Goal: Task Accomplishment & Management: Use online tool/utility

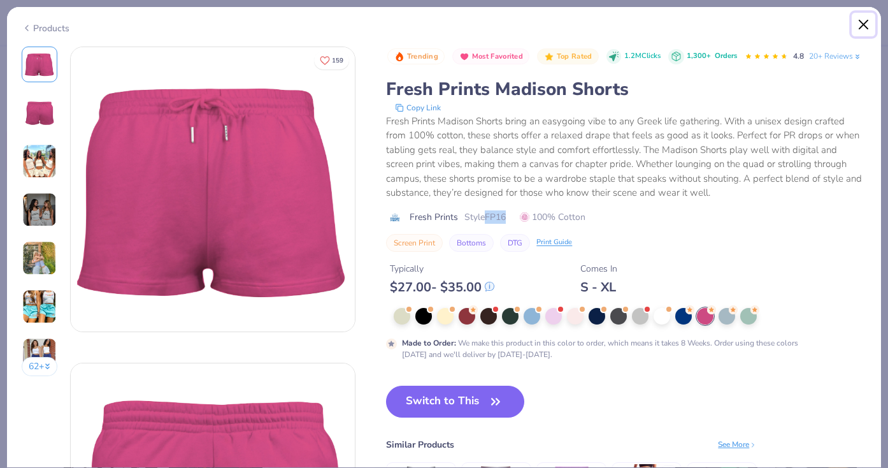
click at [860, 29] on button "Close" at bounding box center [864, 25] width 24 height 24
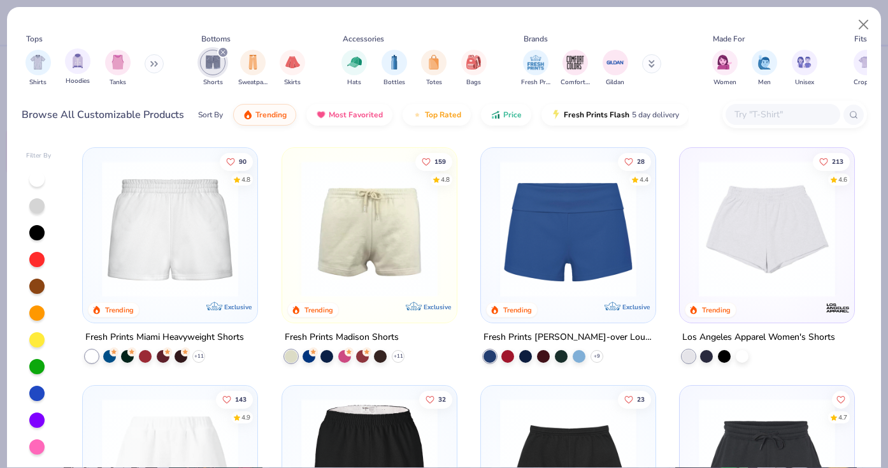
click at [72, 74] on div "Hoodies" at bounding box center [77, 67] width 25 height 38
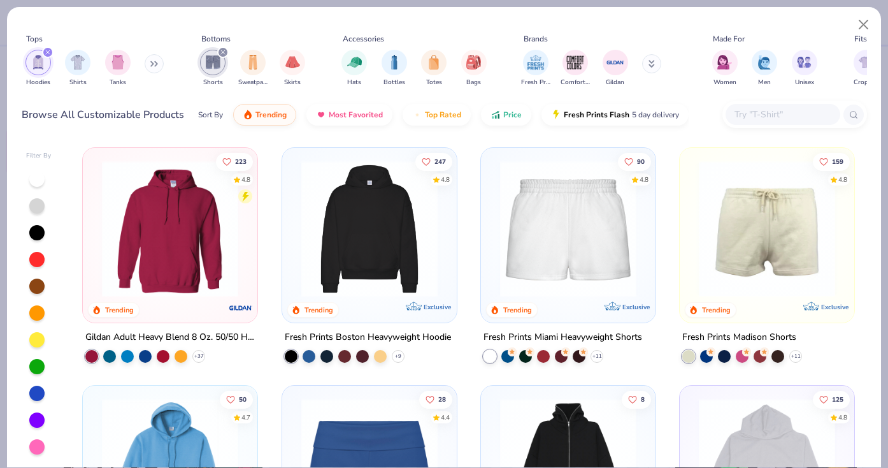
click at [227, 52] on div "filter for Shorts" at bounding box center [222, 52] width 11 height 11
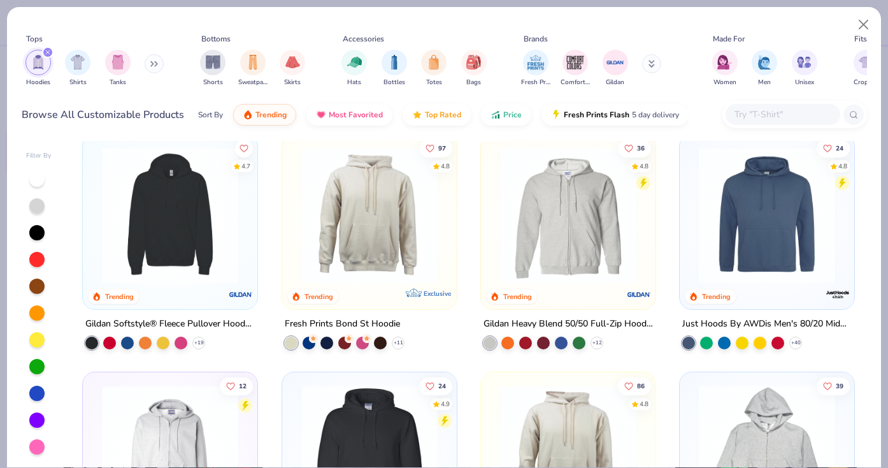
scroll to position [485, 0]
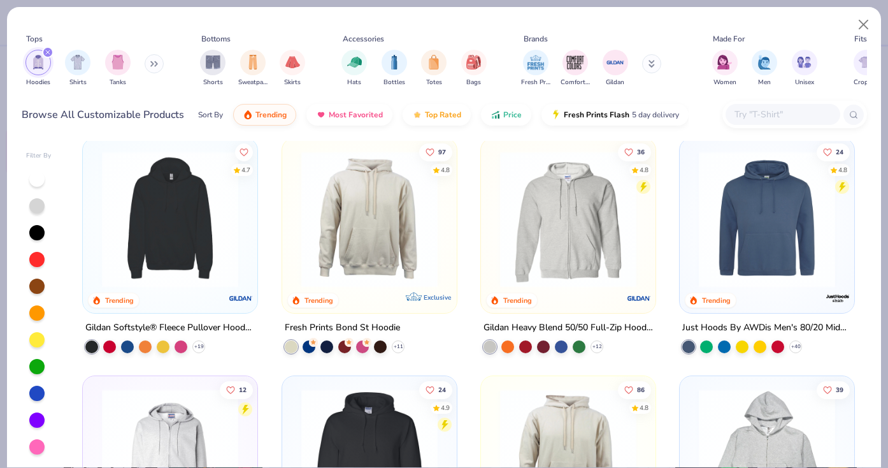
click at [400, 247] on img at bounding box center [369, 218] width 149 height 136
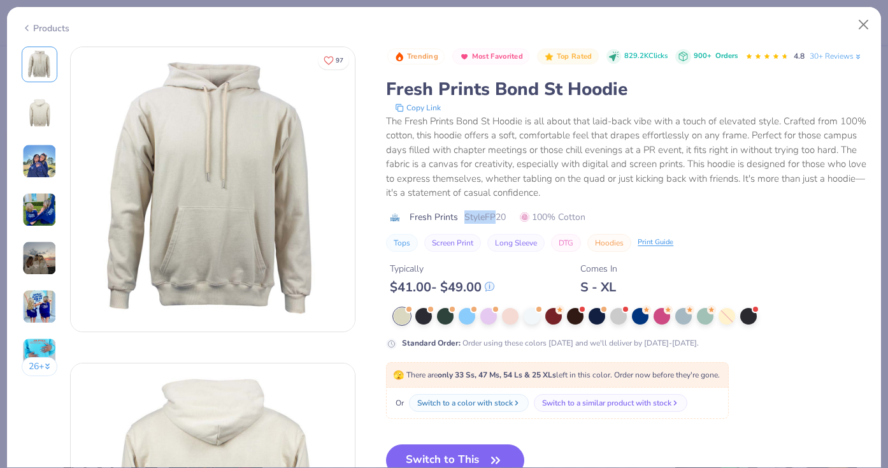
drag, startPoint x: 464, startPoint y: 219, endPoint x: 496, endPoint y: 217, distance: 32.5
click at [497, 217] on span "Style FP20" at bounding box center [484, 216] width 41 height 13
click at [496, 217] on span "Style FP20" at bounding box center [484, 216] width 41 height 13
drag, startPoint x: 487, startPoint y: 217, endPoint x: 508, endPoint y: 219, distance: 21.1
click at [508, 219] on div "Fresh Prints Style FP20 100% Cotton" at bounding box center [626, 216] width 480 height 13
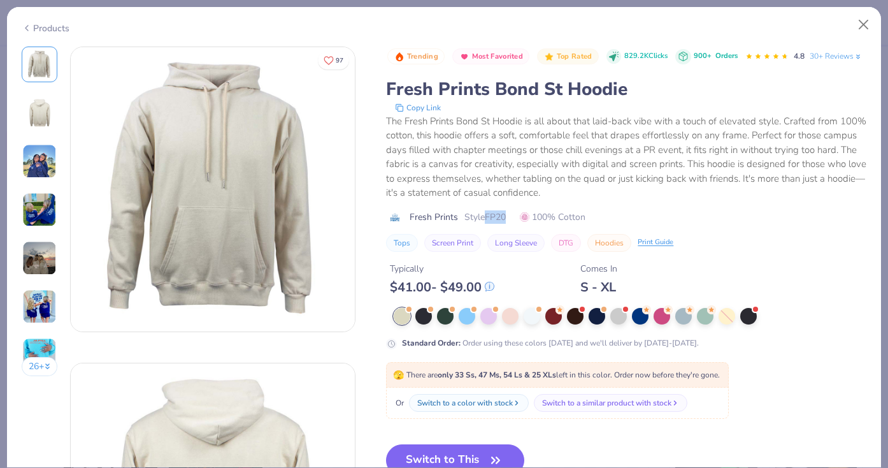
copy span "FP20"
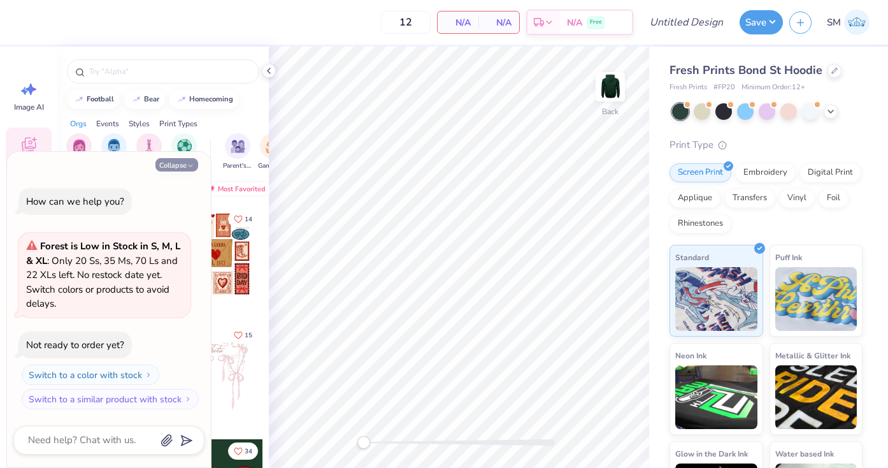
click at [180, 164] on button "Collapse" at bounding box center [176, 164] width 43 height 13
type textarea "x"
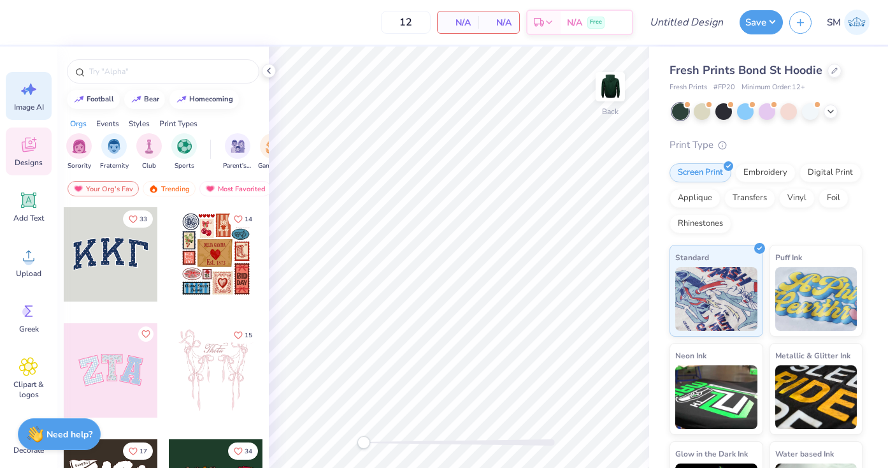
click at [32, 94] on icon at bounding box center [28, 89] width 19 height 19
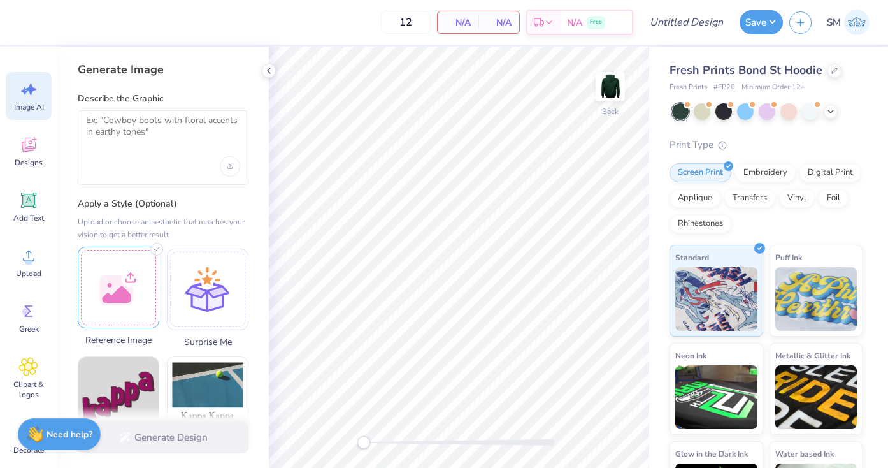
click at [111, 287] on div at bounding box center [119, 288] width 82 height 82
click at [118, 291] on img at bounding box center [118, 287] width 80 height 80
click at [90, 257] on icon at bounding box center [89, 257] width 15 height 15
click at [237, 167] on div "Upload image" at bounding box center [230, 166] width 20 height 20
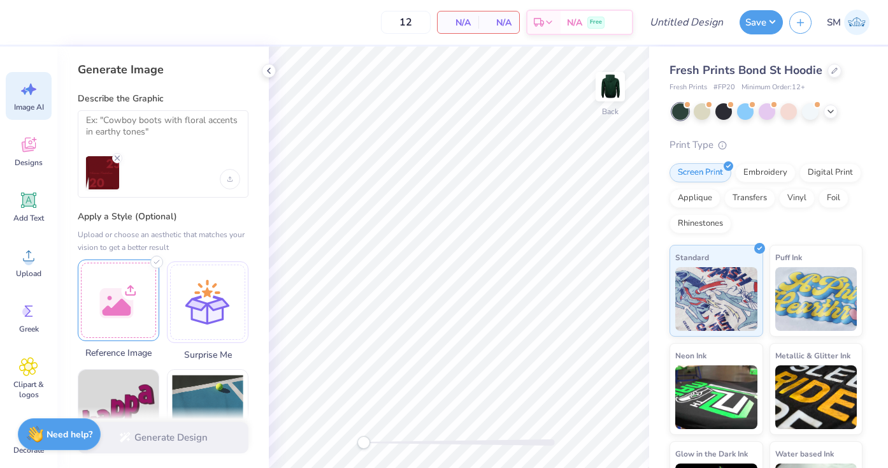
click at [157, 175] on div at bounding box center [153, 172] width 134 height 33
click at [168, 133] on textarea at bounding box center [163, 131] width 154 height 32
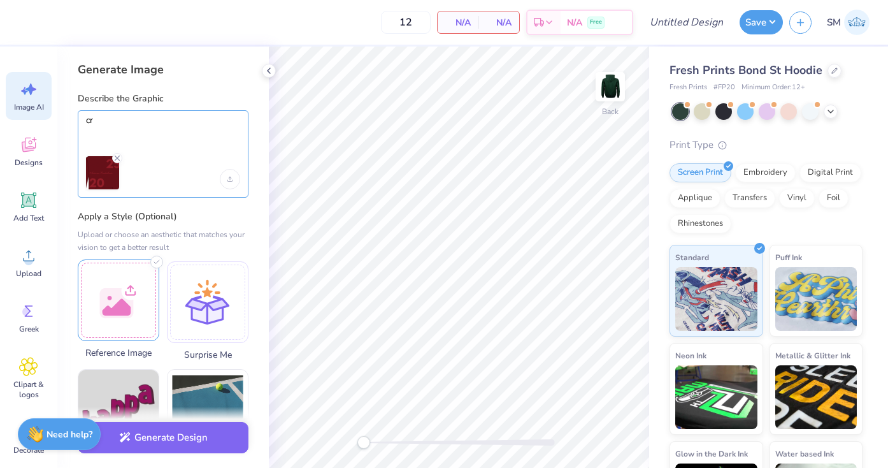
type textarea "c"
type textarea "u"
type textarea "e"
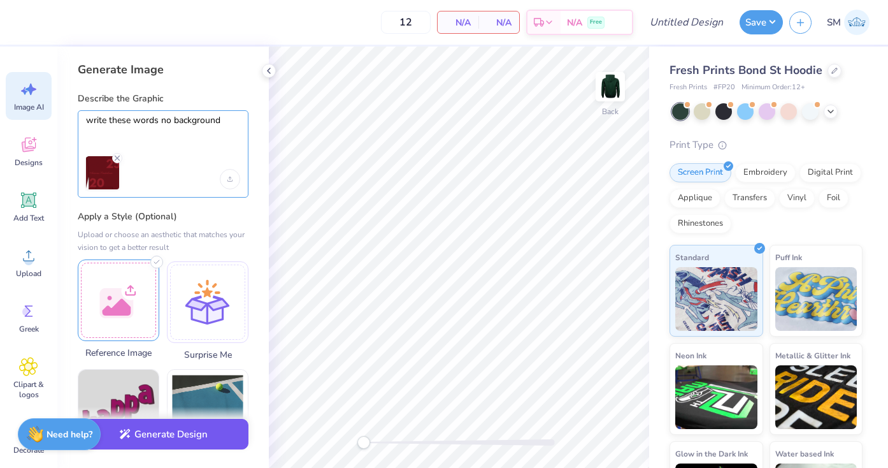
type textarea "write these words no background"
click at [150, 420] on button "Generate Design" at bounding box center [163, 434] width 171 height 31
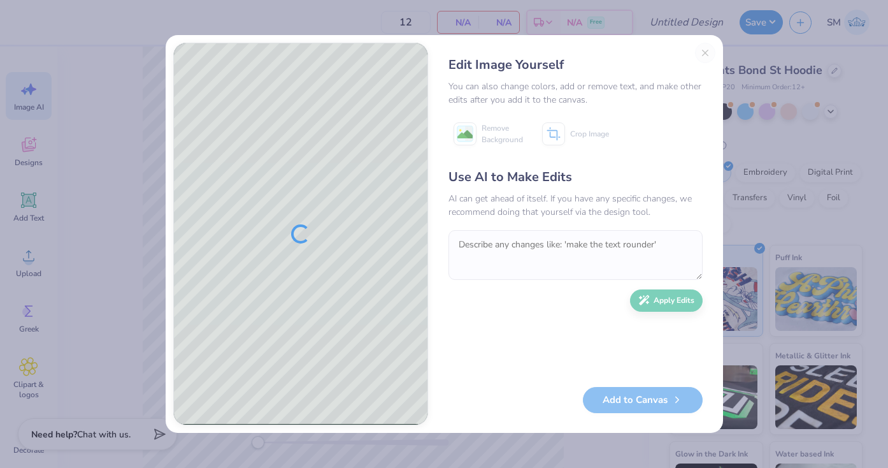
click at [706, 52] on div "Edit Image Yourself You can also change colors, add or remove text, and make ot…" at bounding box center [576, 234] width 280 height 382
drag, startPoint x: 615, startPoint y: 403, endPoint x: 528, endPoint y: 303, distance: 132.8
click at [528, 303] on div "Edit Image Yourself You can also change colors, add or remove text, and make ot…" at bounding box center [576, 234] width 280 height 382
